Goal: Find specific page/section: Find specific page/section

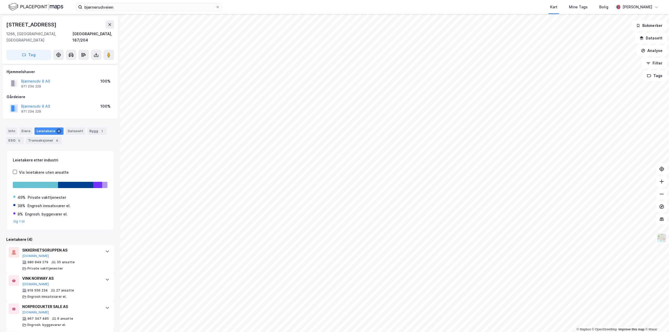
scroll to position [25, 0]
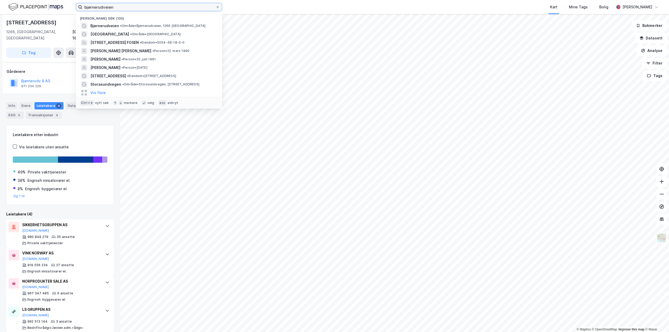
click at [130, 9] on input "bjørnerudveien" at bounding box center [148, 7] width 133 height 8
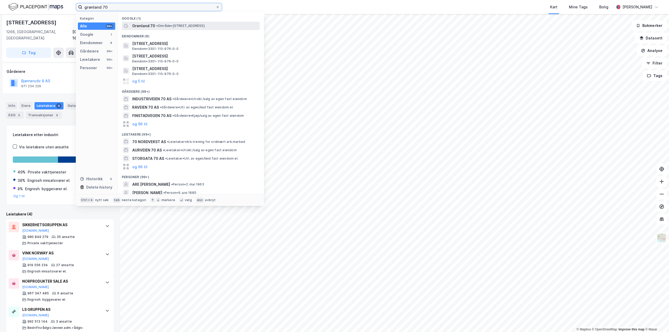
type input "grønland 70"
click at [173, 26] on span "• Område • [STREET_ADDRESS]" at bounding box center [180, 26] width 48 height 4
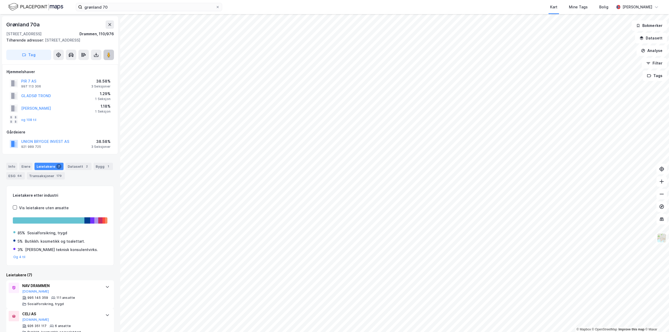
click at [111, 60] on button at bounding box center [109, 55] width 10 height 10
click at [97, 170] on div "Bygg 1" at bounding box center [103, 166] width 19 height 7
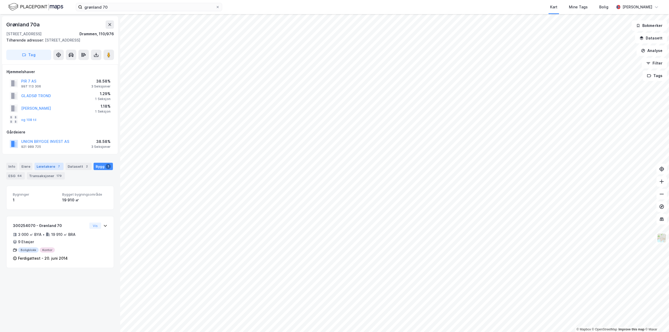
click at [42, 170] on div "Leietakere 7" at bounding box center [49, 166] width 29 height 7
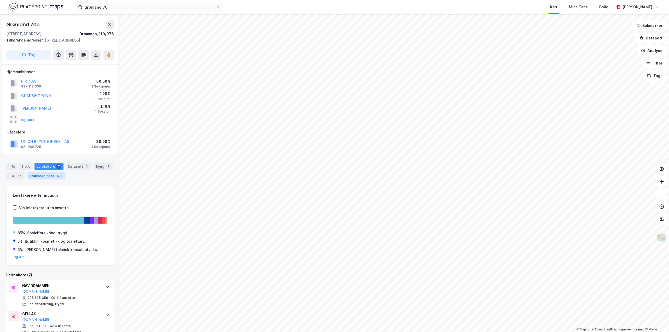
click at [43, 180] on div "Transaksjoner 179" at bounding box center [46, 175] width 38 height 7
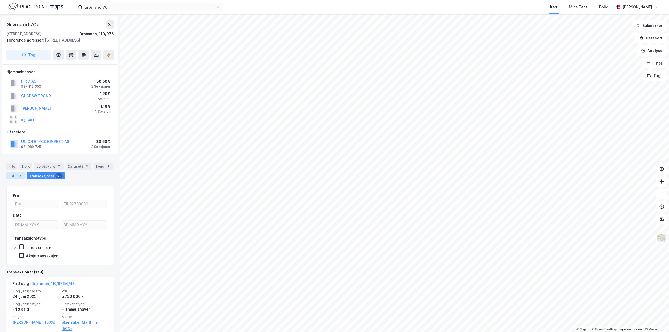
click at [19, 179] on div "64" at bounding box center [19, 175] width 6 height 5
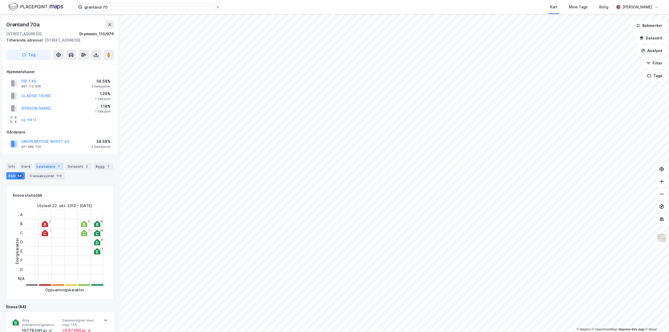
click at [38, 170] on div "Leietakere 7" at bounding box center [49, 166] width 29 height 7
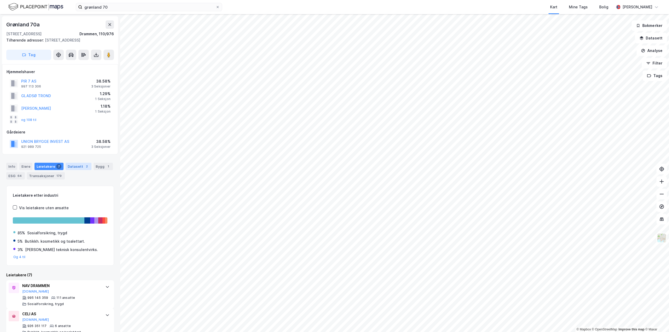
click at [74, 170] on div "Datasett 2" at bounding box center [79, 166] width 26 height 7
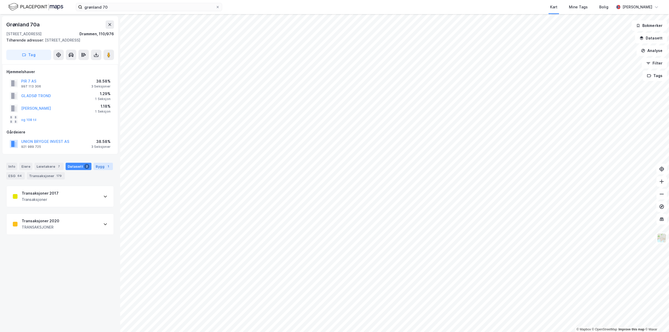
click at [99, 170] on div "Bygg 1" at bounding box center [103, 166] width 19 height 7
